Goal: Transaction & Acquisition: Purchase product/service

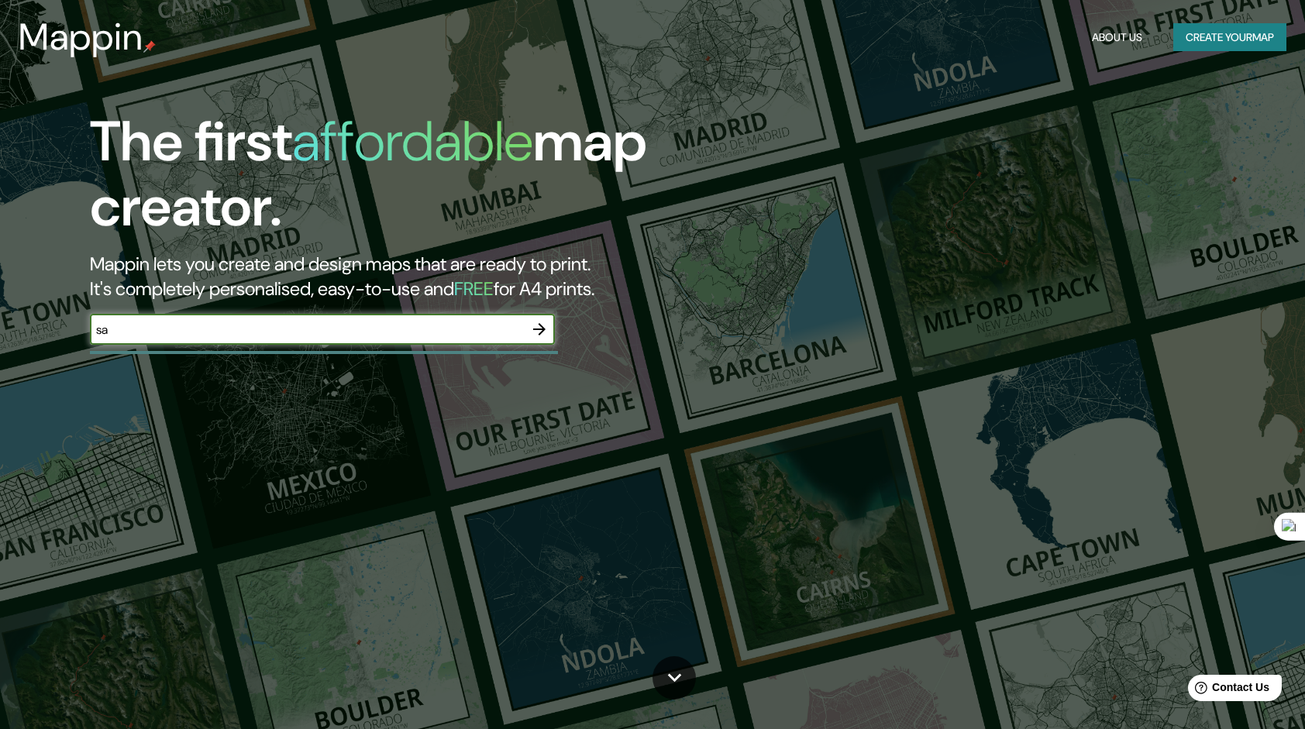
type input "[GEOGRAPHIC_DATA][PERSON_NAME] [GEOGRAPHIC_DATA]"
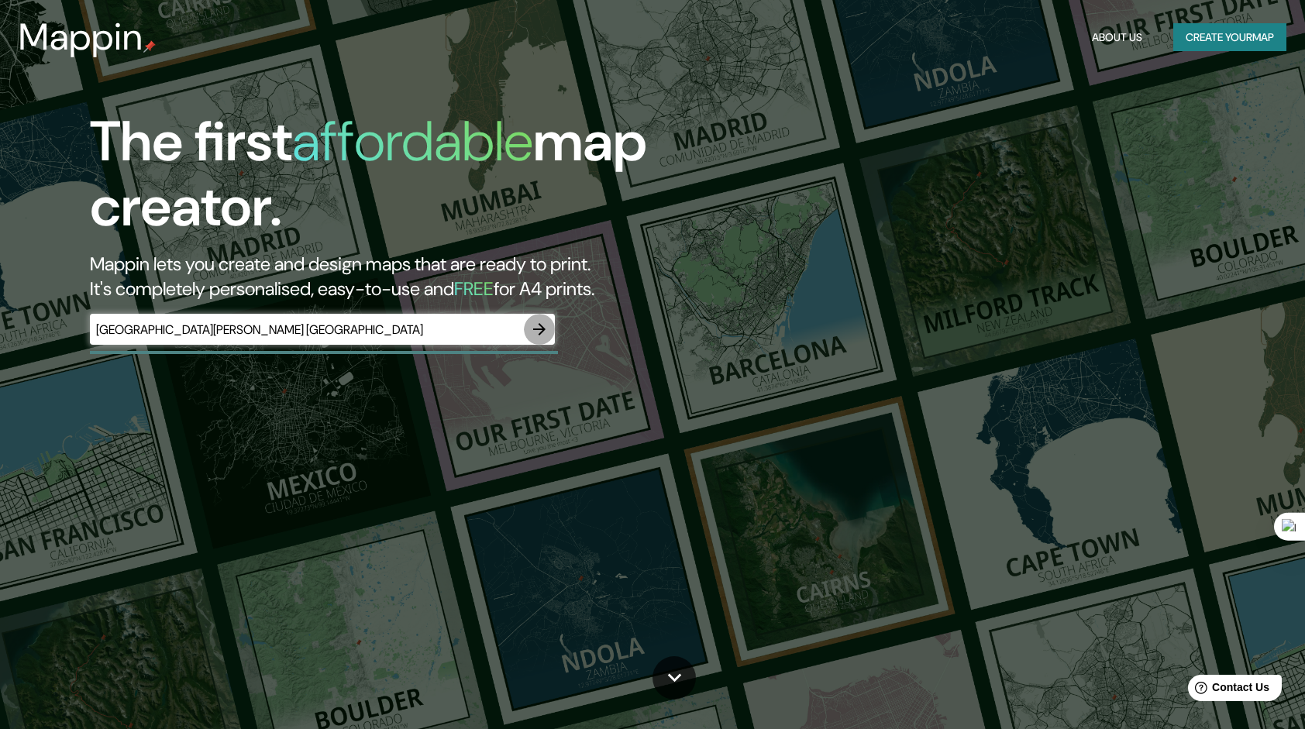
click at [535, 334] on icon "button" at bounding box center [539, 329] width 19 height 19
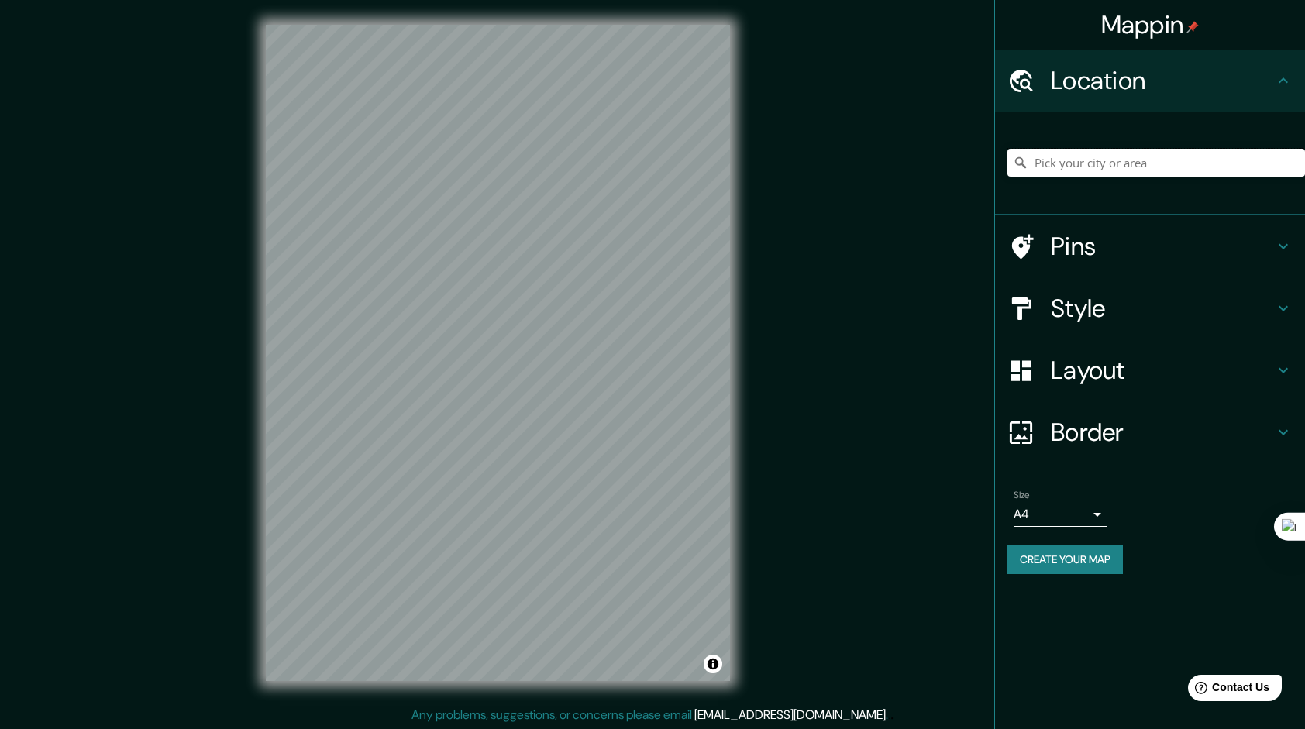
click at [1173, 160] on input "Pick your city or area" at bounding box center [1156, 163] width 298 height 28
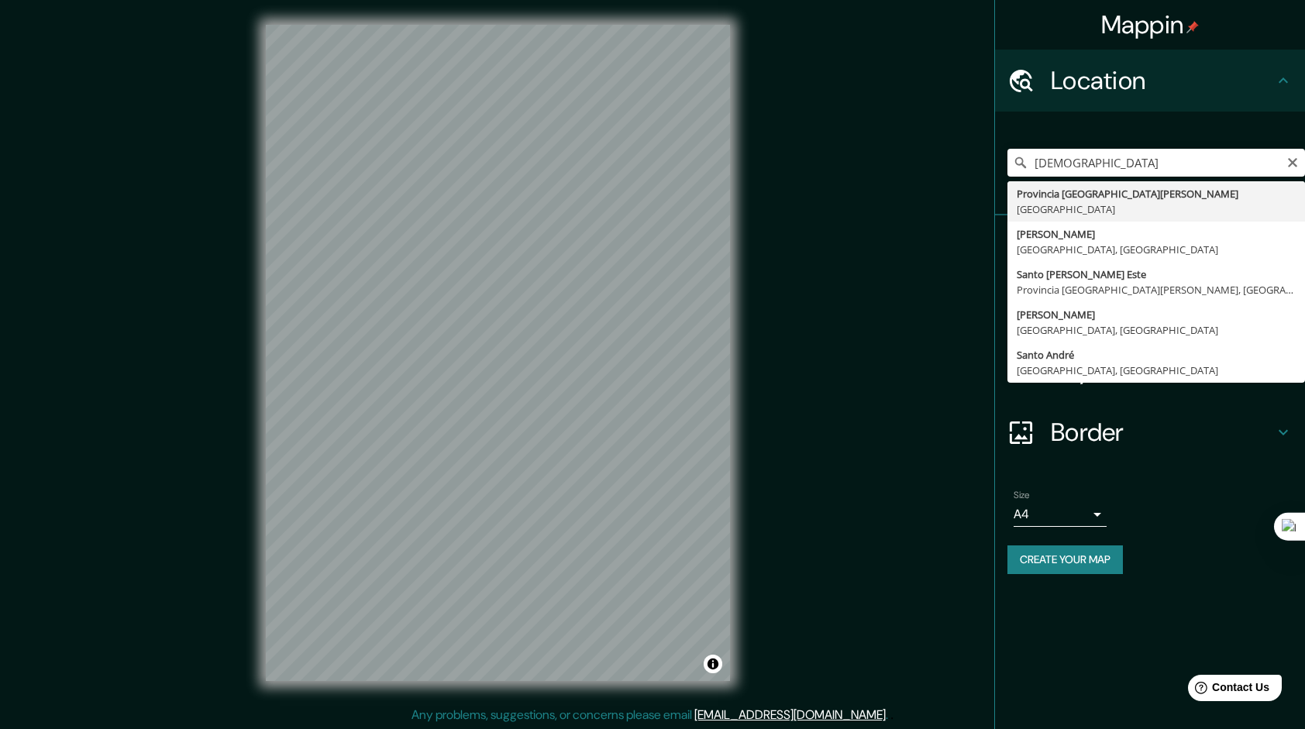
type input "Provincia [GEOGRAPHIC_DATA][PERSON_NAME], [GEOGRAPHIC_DATA]"
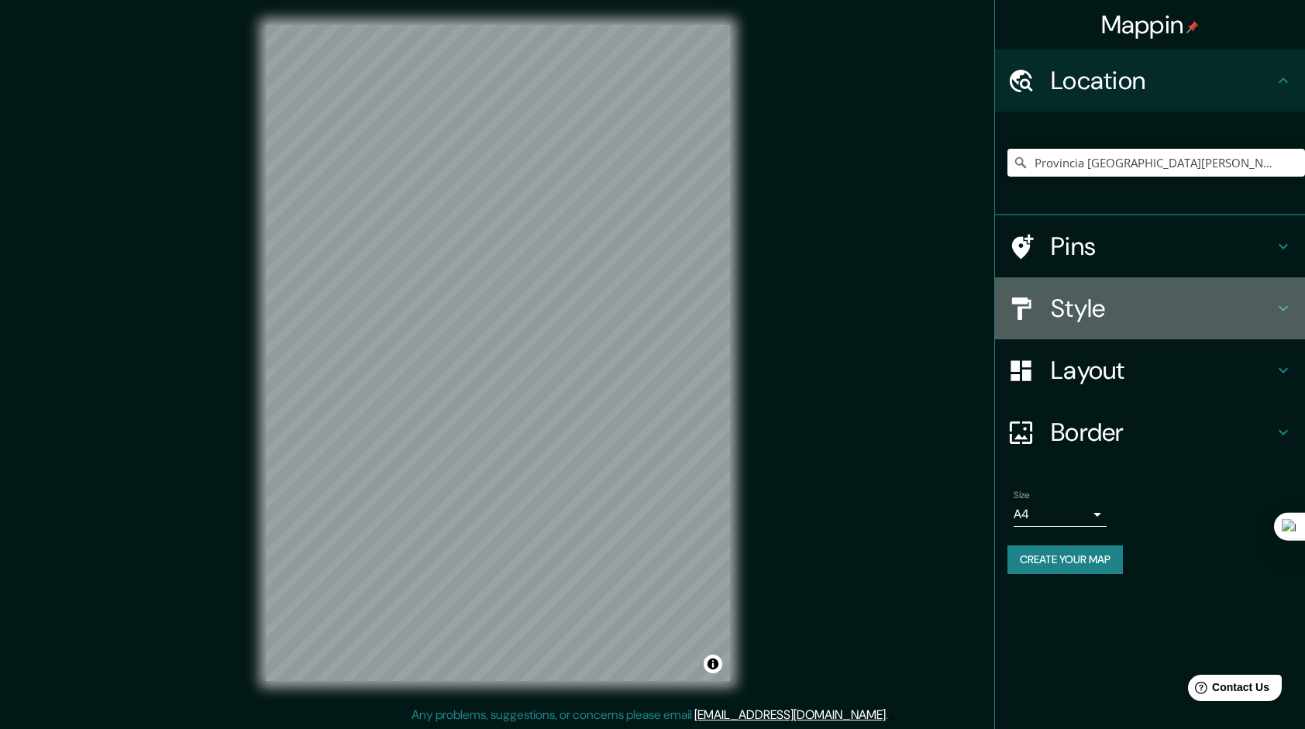
click at [1134, 309] on h4 "Style" at bounding box center [1162, 308] width 223 height 31
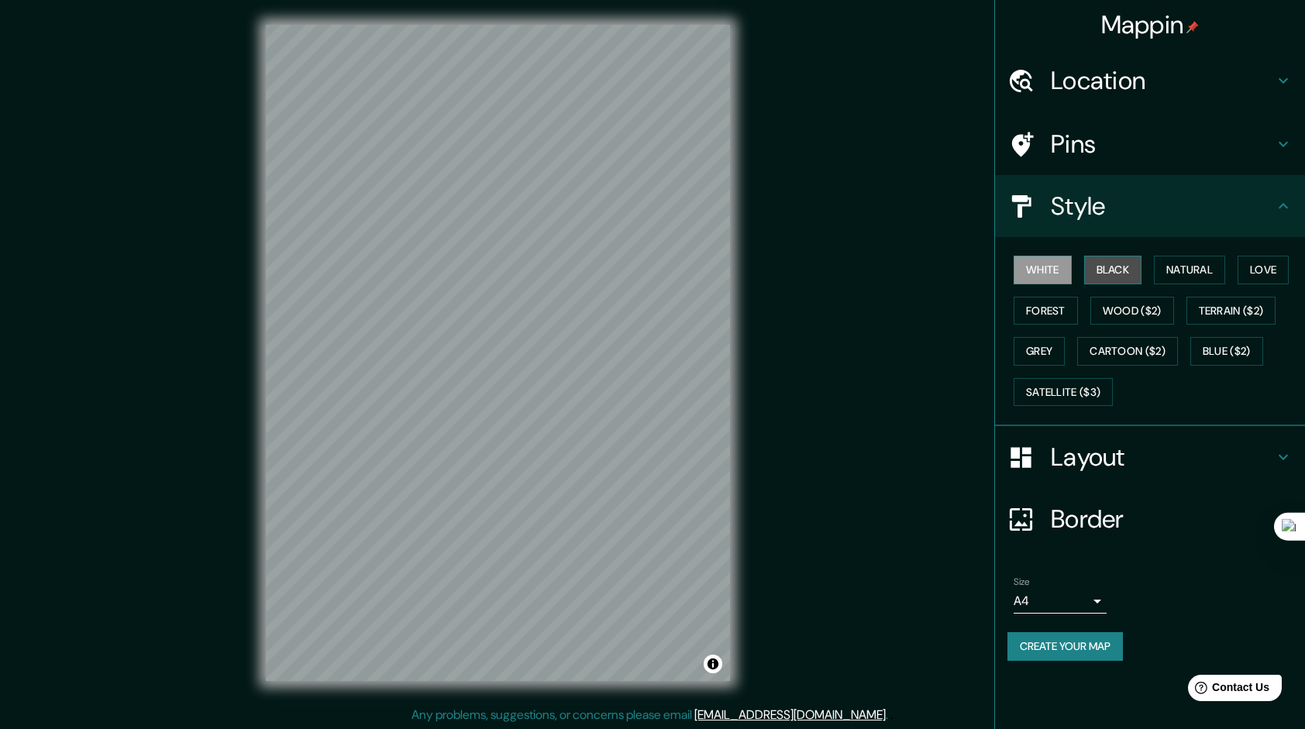
click at [1113, 263] on button "Black" at bounding box center [1113, 270] width 58 height 29
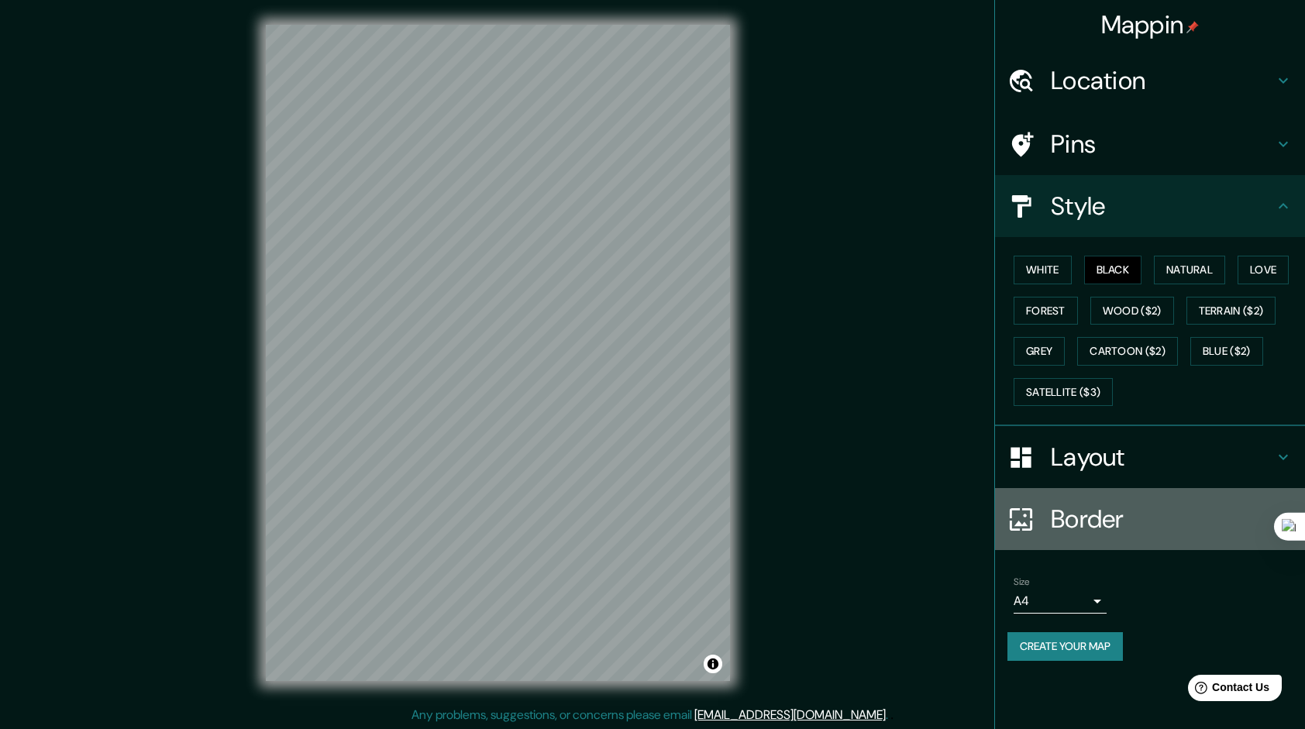
click at [1117, 525] on h4 "Border" at bounding box center [1162, 519] width 223 height 31
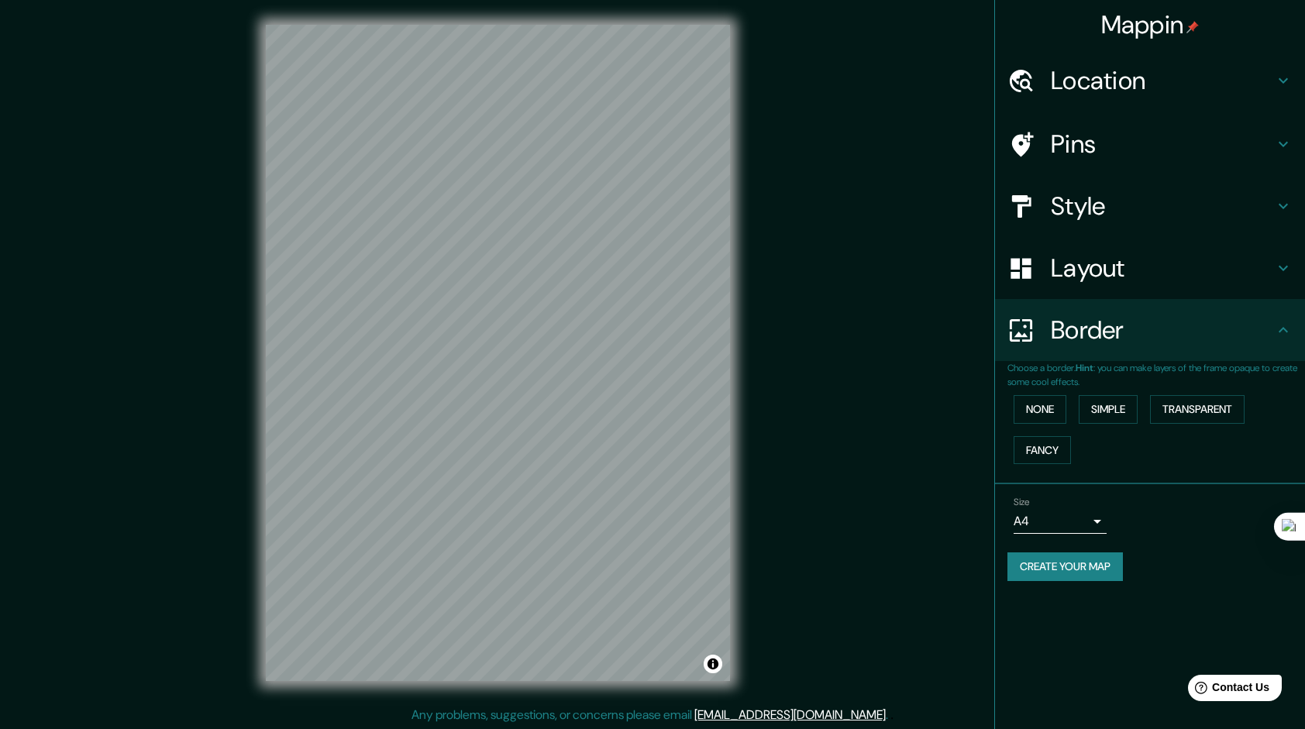
click at [1085, 266] on h4 "Layout" at bounding box center [1162, 268] width 223 height 31
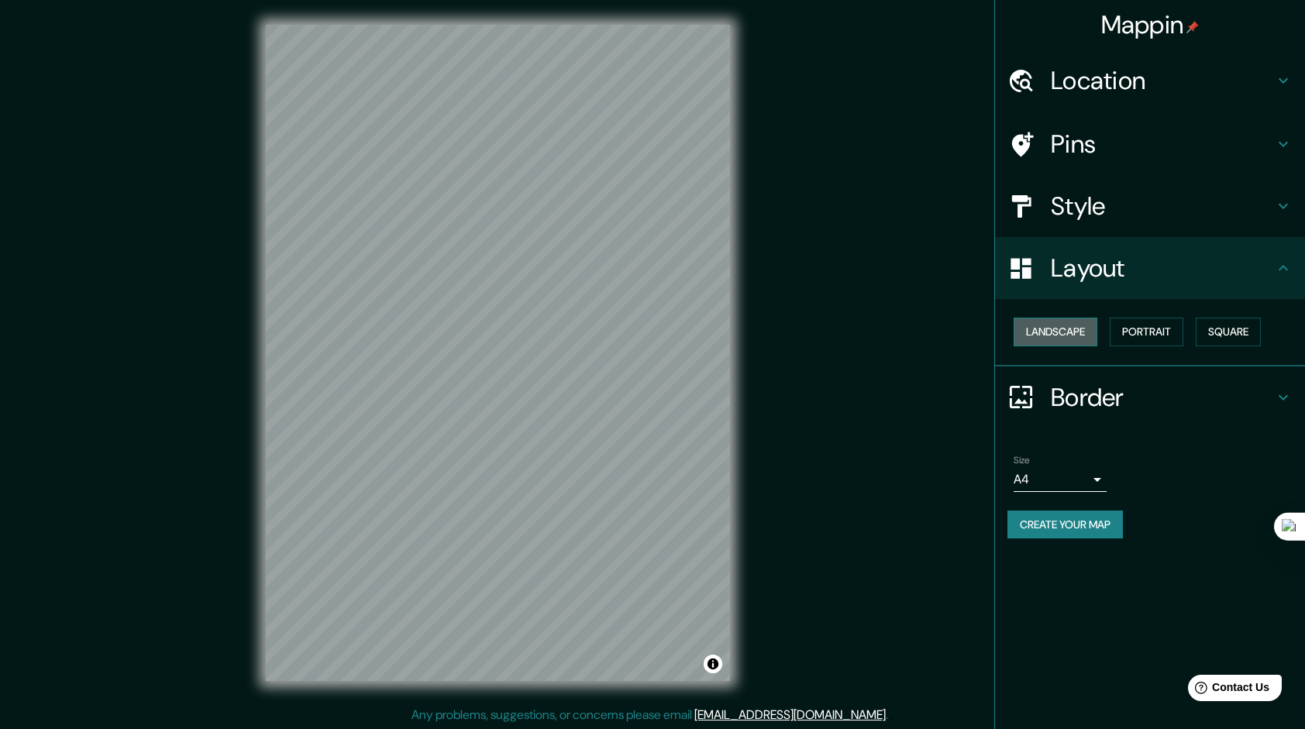
click at [1069, 332] on button "Landscape" at bounding box center [1056, 332] width 84 height 29
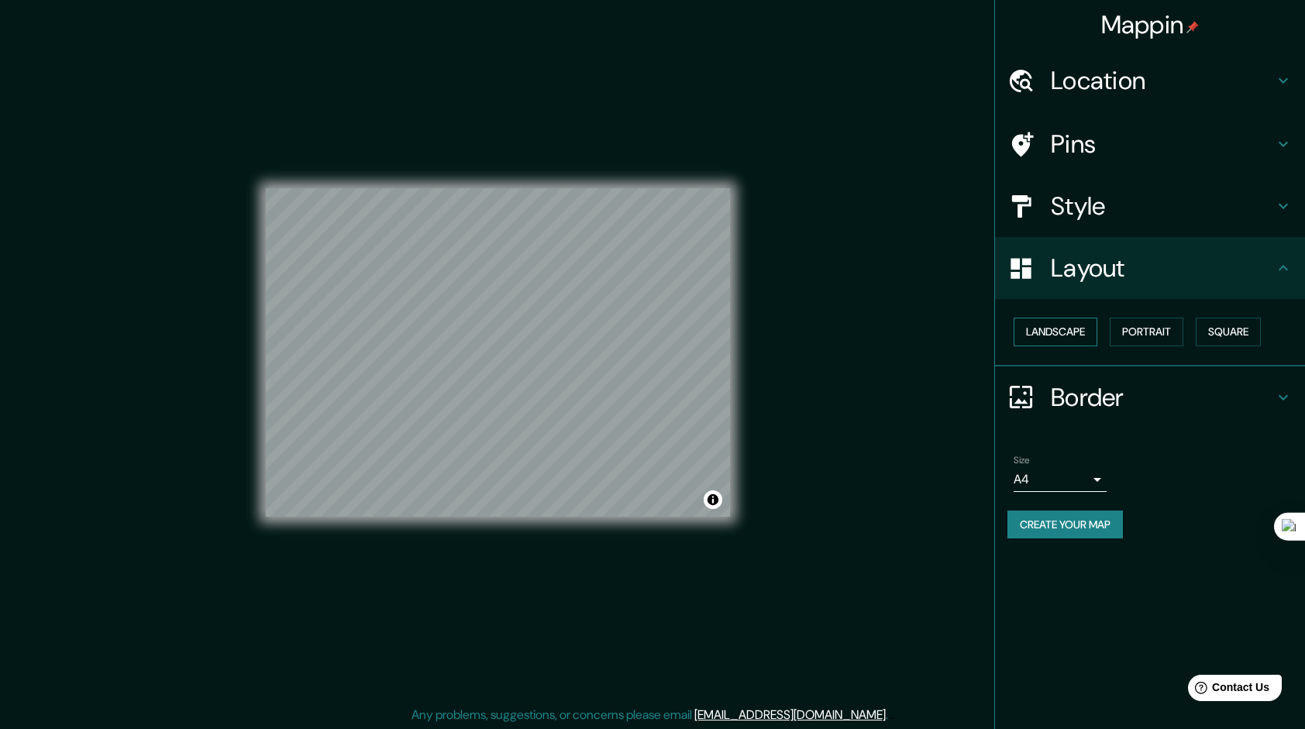
click at [1076, 325] on button "Landscape" at bounding box center [1056, 332] width 84 height 29
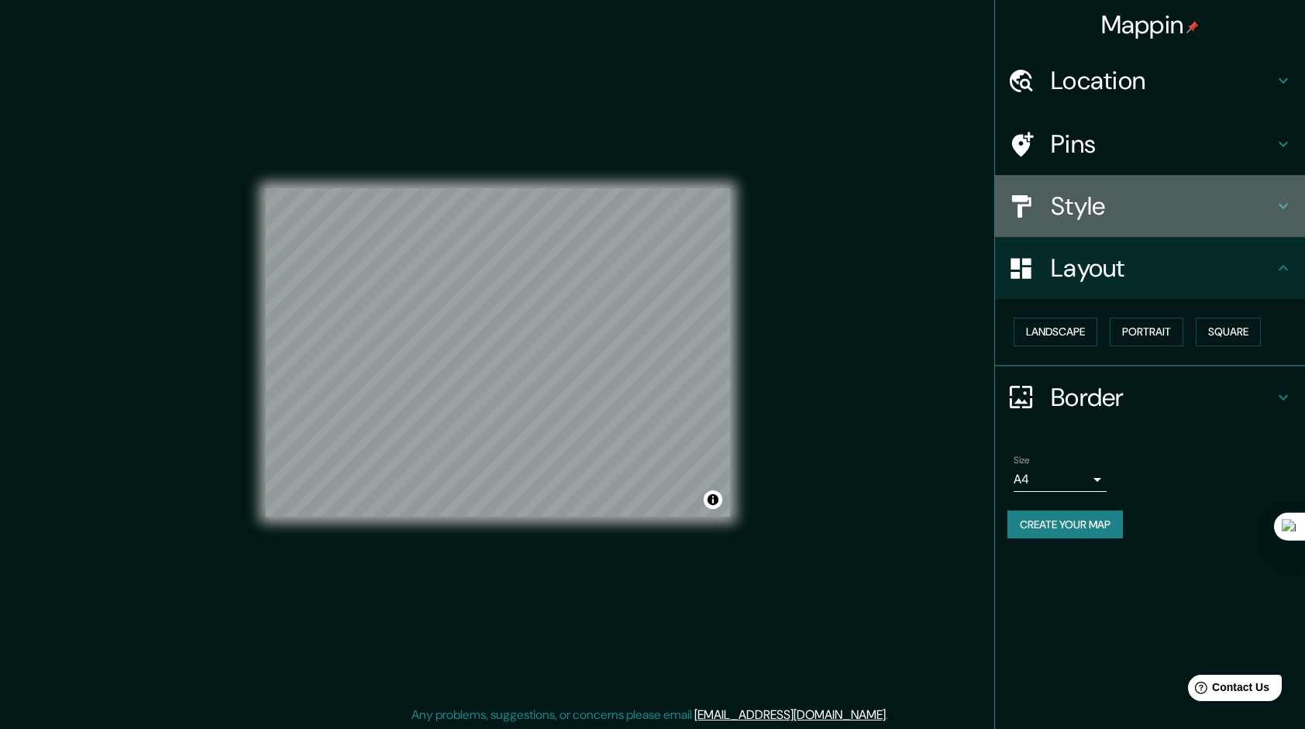
click at [1131, 212] on h4 "Style" at bounding box center [1162, 206] width 223 height 31
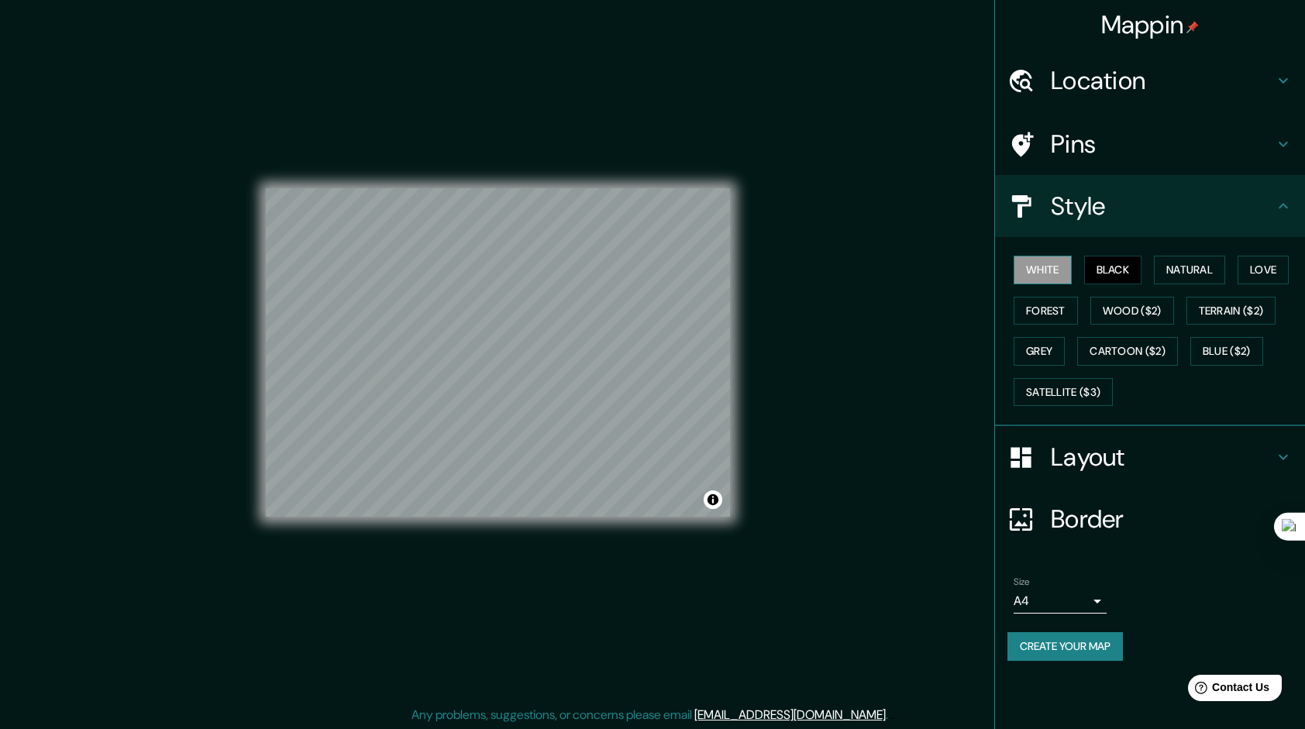
click at [1049, 274] on button "White" at bounding box center [1043, 270] width 58 height 29
click at [1221, 265] on button "Natural" at bounding box center [1189, 270] width 71 height 29
click at [1097, 268] on button "Black" at bounding box center [1113, 270] width 58 height 29
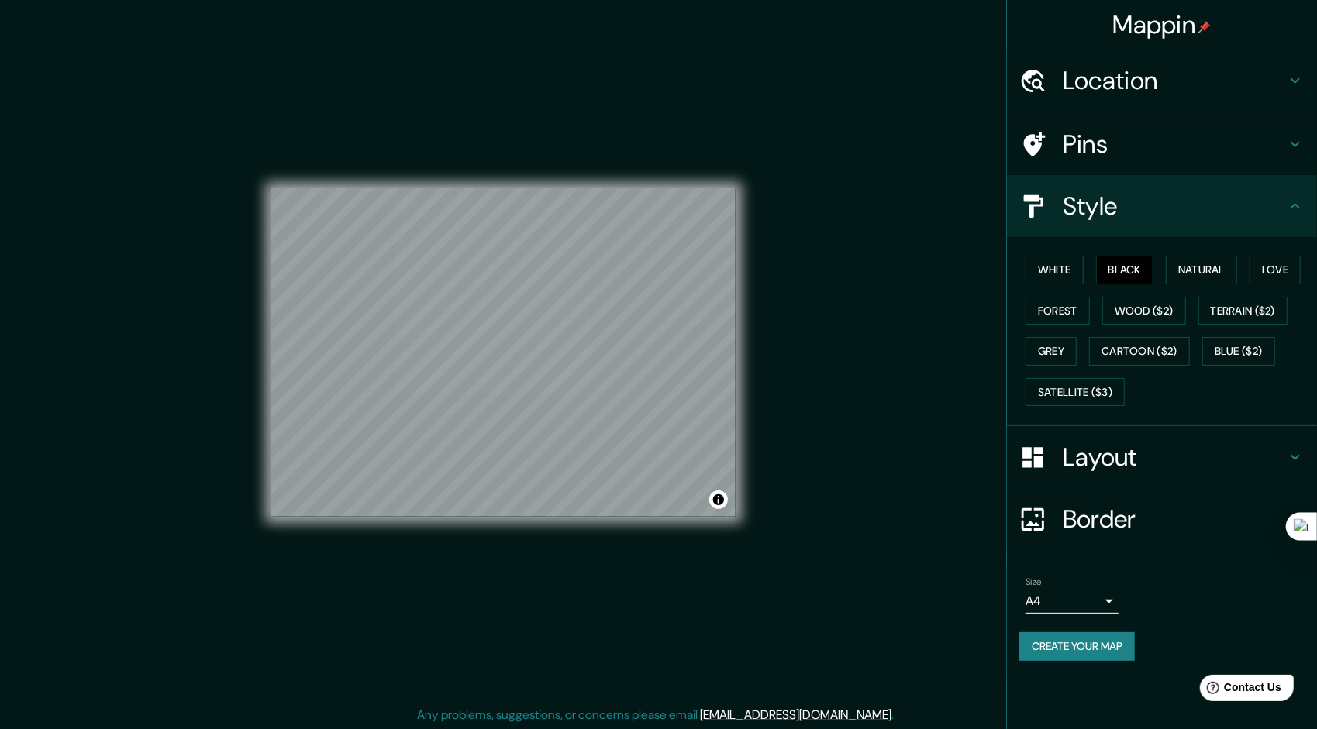
click at [1072, 592] on body "Mappin Location [GEOGRAPHIC_DATA][PERSON_NAME], [GEOGRAPHIC_DATA] Pins Style Wh…" at bounding box center [658, 364] width 1317 height 729
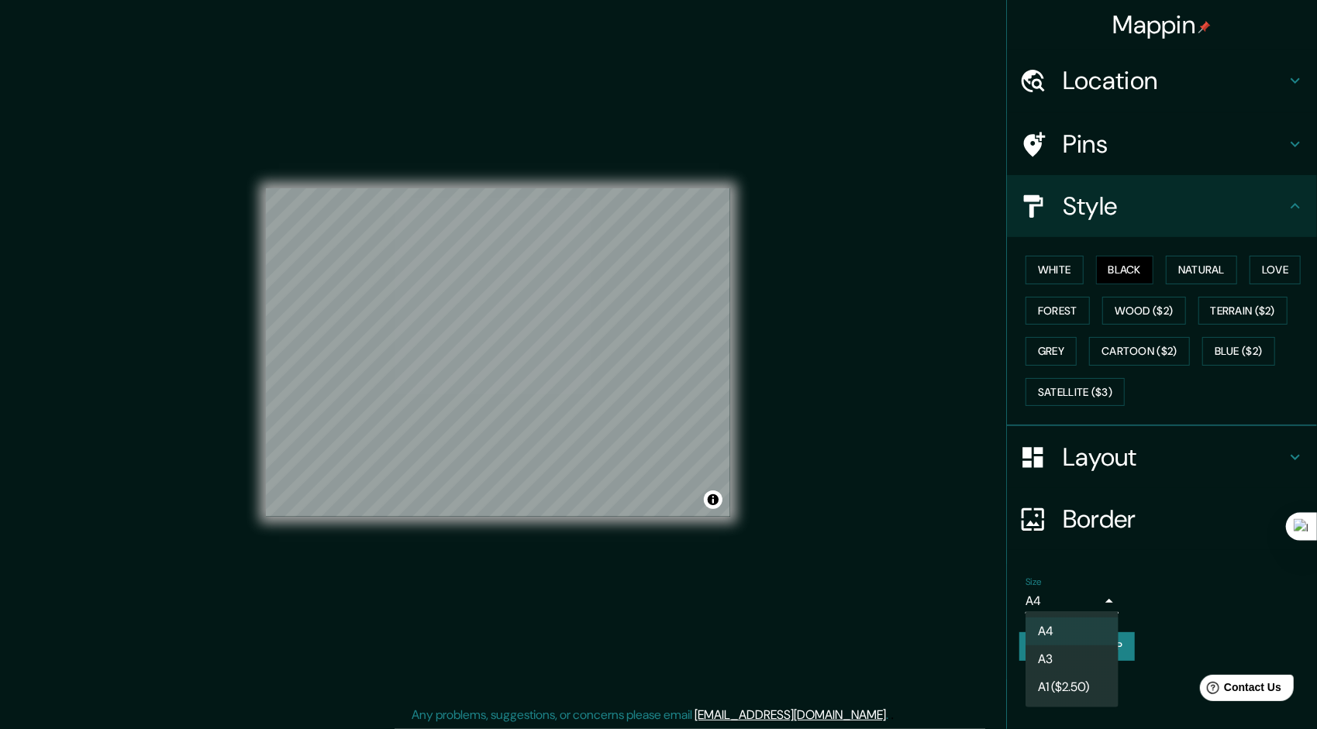
click at [1079, 663] on li "A3" at bounding box center [1071, 659] width 93 height 28
type input "a4"
